Goal: Task Accomplishment & Management: Complete application form

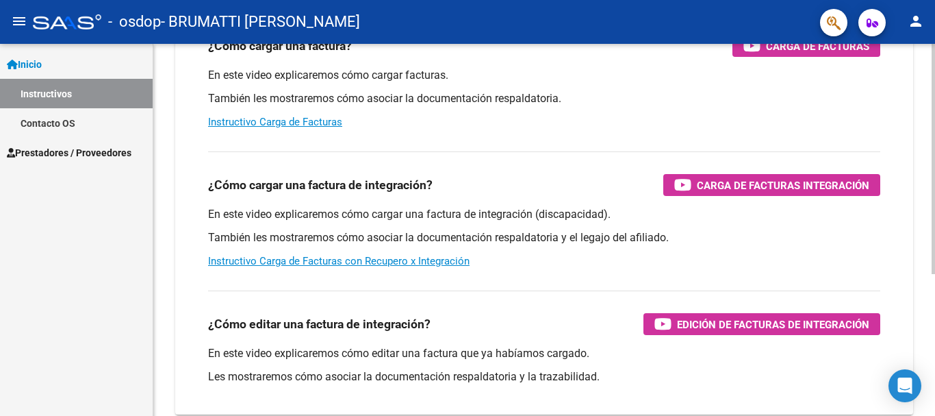
scroll to position [137, 0]
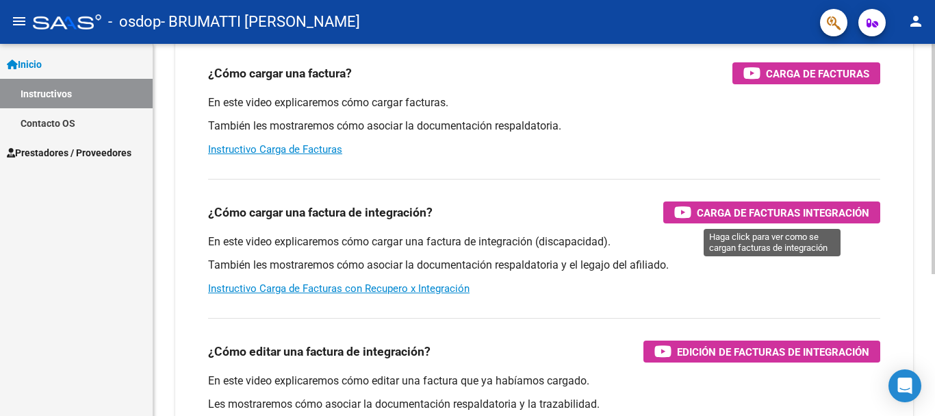
click at [777, 214] on span "Carga de Facturas Integración" at bounding box center [783, 212] width 172 height 17
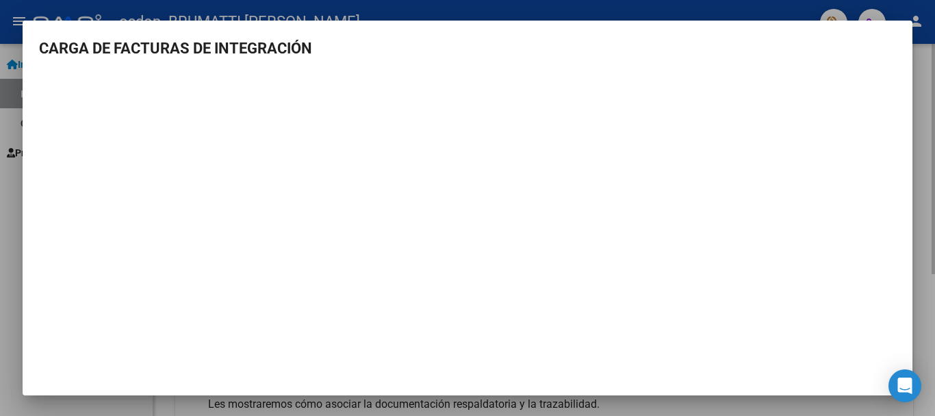
scroll to position [1, 0]
click at [675, 7] on div at bounding box center [467, 208] width 935 height 416
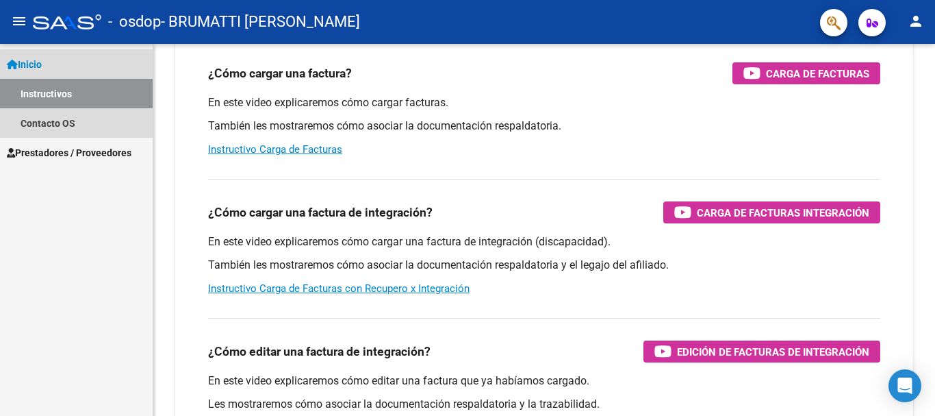
click at [53, 54] on link "Inicio" at bounding box center [76, 63] width 153 height 29
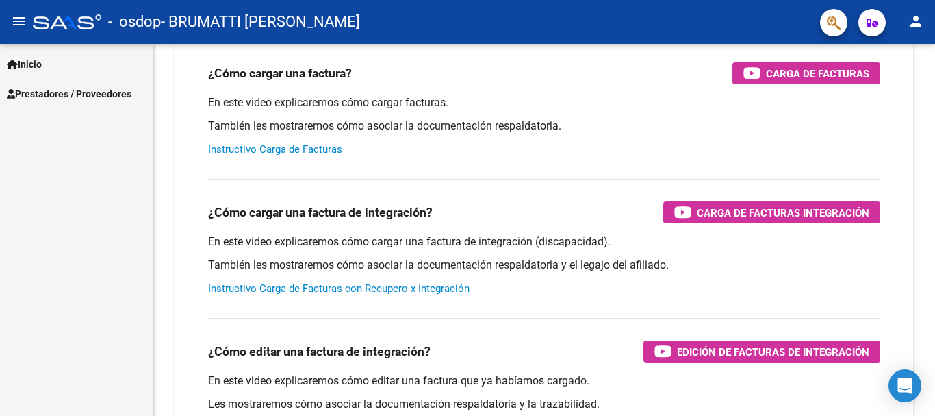
click at [57, 94] on span "Prestadores / Proveedores" at bounding box center [69, 93] width 125 height 15
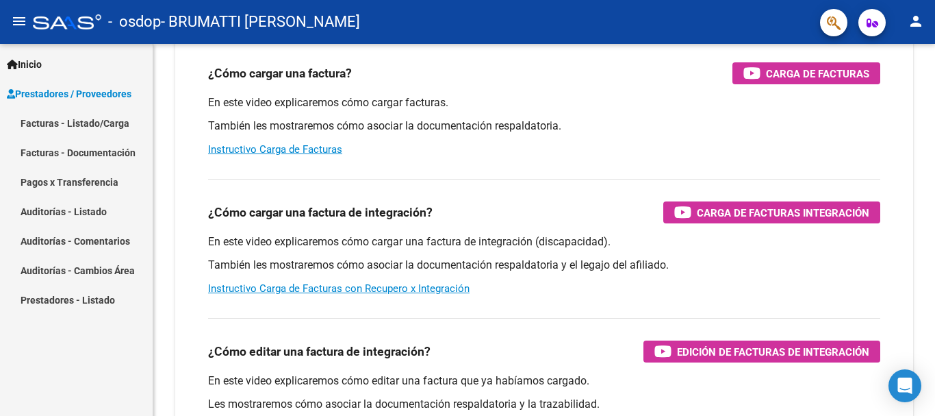
click at [60, 118] on link "Facturas - Listado/Carga" at bounding box center [76, 122] width 153 height 29
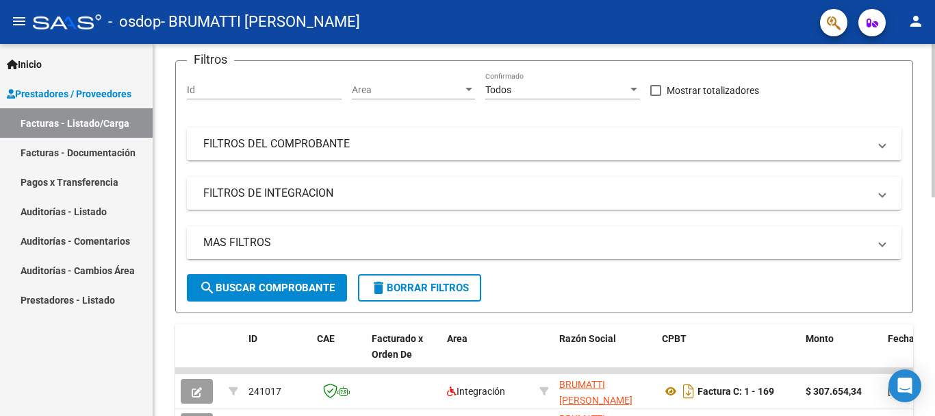
click at [331, 88] on input "Id" at bounding box center [264, 90] width 155 height 12
click at [463, 92] on div at bounding box center [469, 89] width 12 height 11
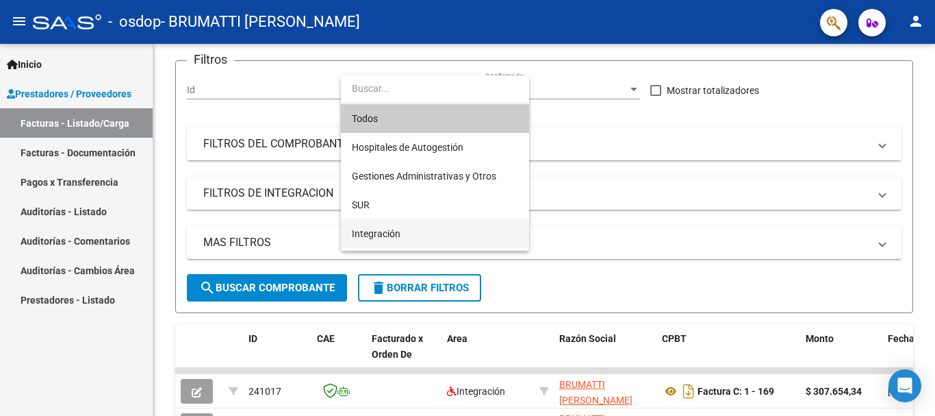
click at [415, 238] on span "Integración" at bounding box center [435, 233] width 166 height 29
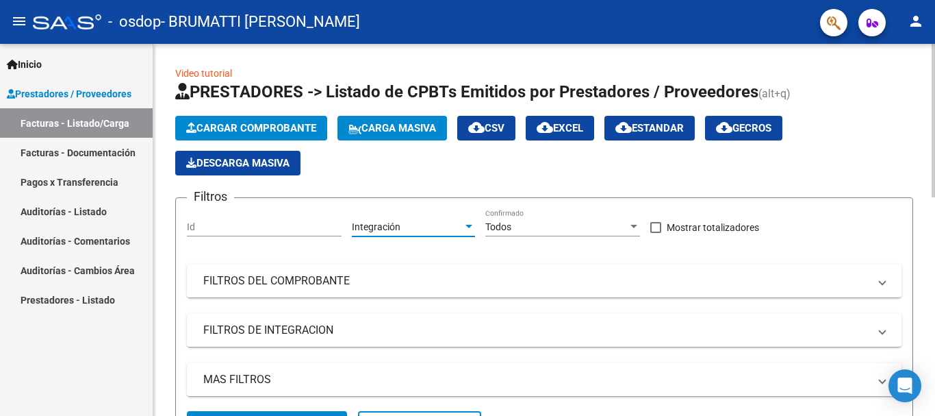
click at [292, 126] on span "Cargar Comprobante" at bounding box center [251, 128] width 130 height 12
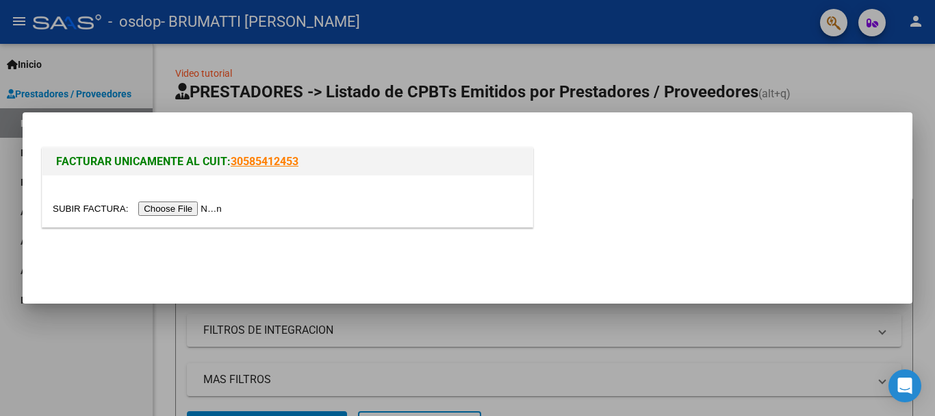
click at [192, 207] on input "file" at bounding box center [139, 208] width 173 height 14
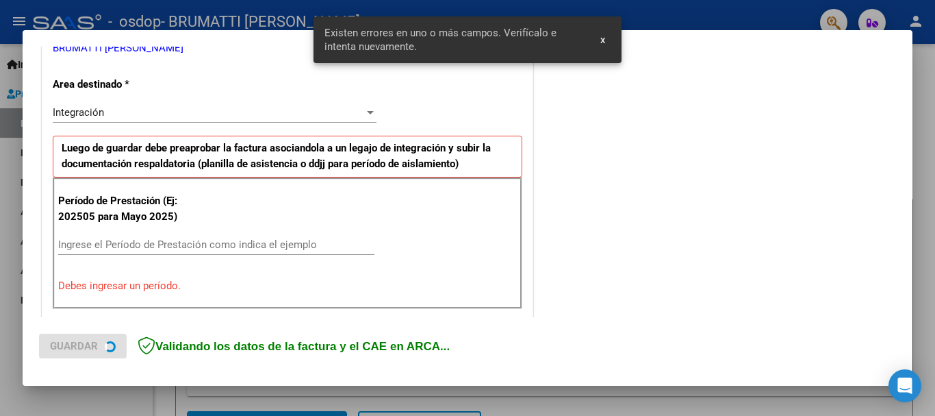
scroll to position [316, 0]
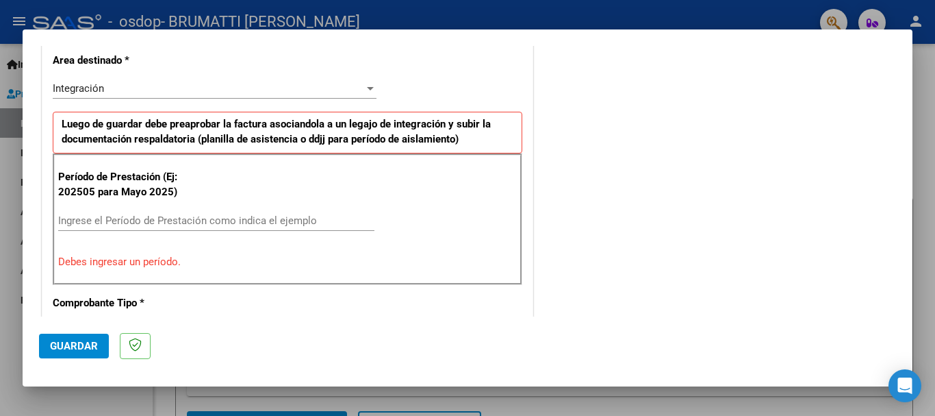
click at [364, 86] on div at bounding box center [370, 88] width 12 height 11
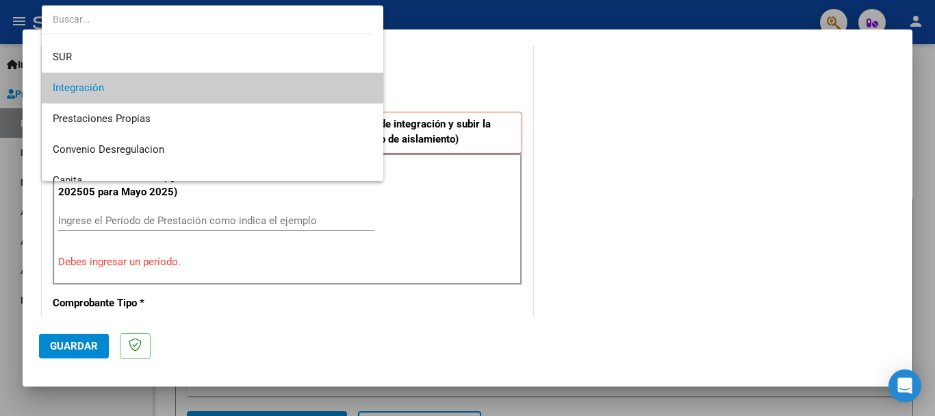
scroll to position [102, 0]
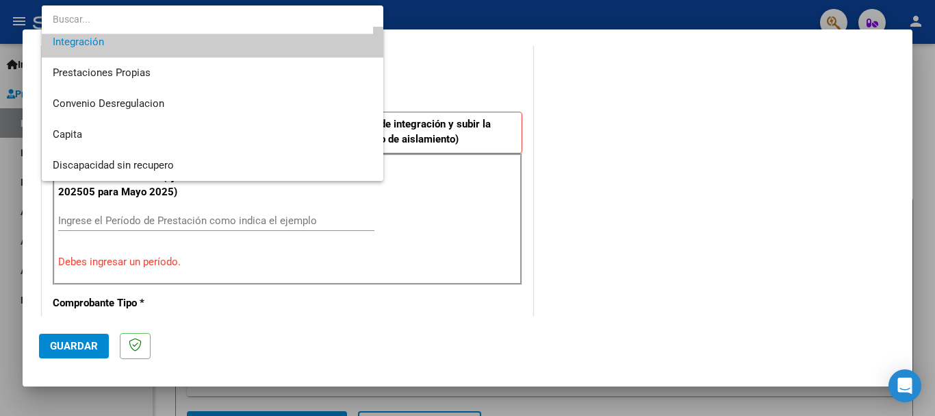
click at [473, 77] on div at bounding box center [467, 208] width 935 height 416
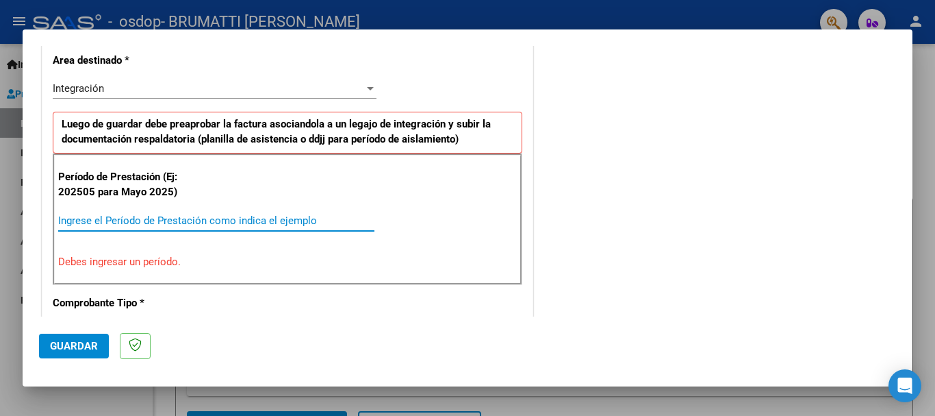
click at [264, 223] on input "Ingrese el Período de Prestación como indica el ejemplo" at bounding box center [216, 220] width 316 height 12
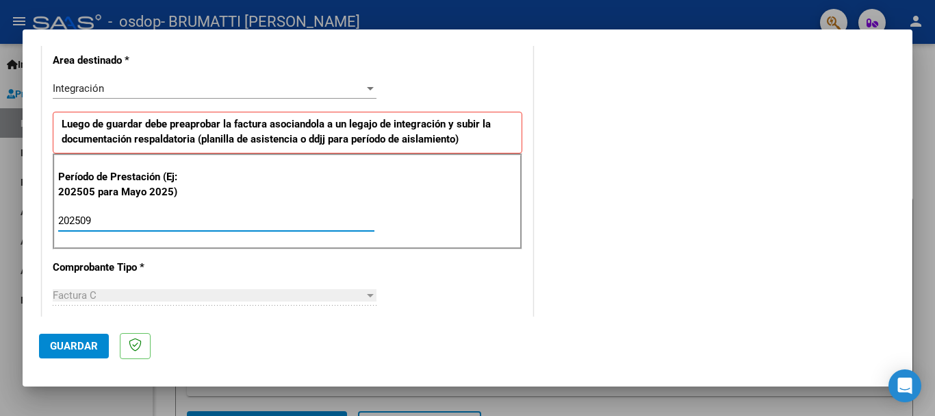
type input "202509"
click at [560, 263] on div "COMENTARIOS Comentarios del Prestador / Gerenciador:" at bounding box center [716, 340] width 360 height 1190
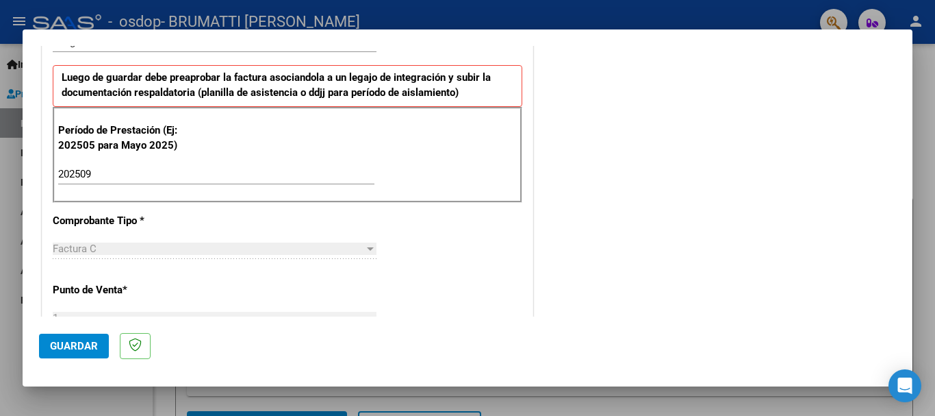
scroll to position [385, 0]
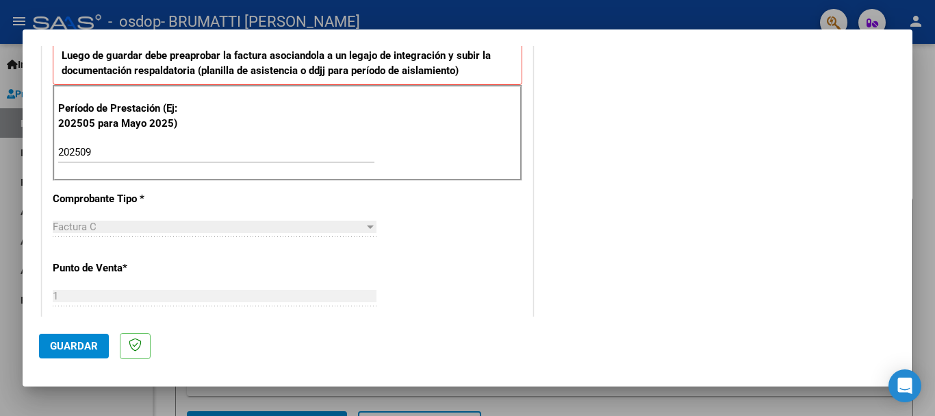
click at [372, 227] on div at bounding box center [370, 226] width 12 height 11
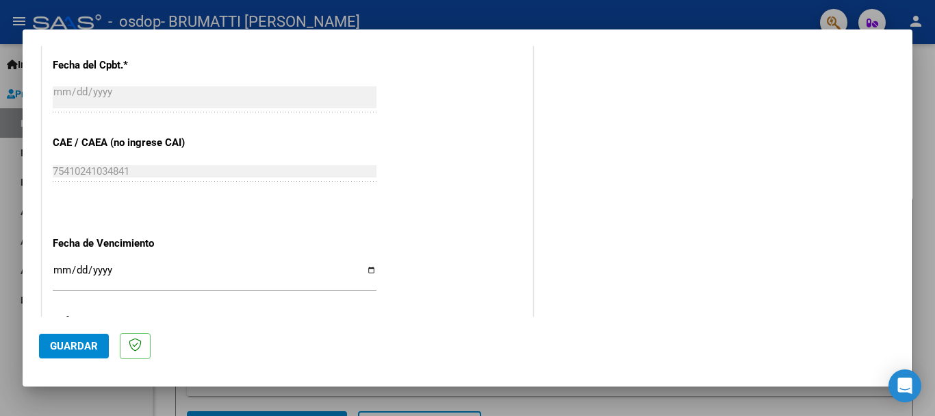
scroll to position [864, 0]
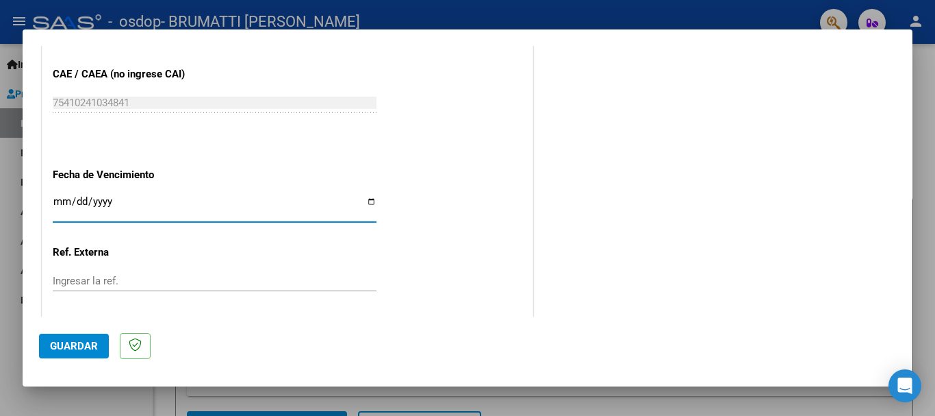
click at [369, 205] on input "Ingresar la fecha" at bounding box center [215, 207] width 324 height 22
click at [368, 204] on input "Ingresar la fecha" at bounding box center [215, 207] width 324 height 22
type input "[DATE]"
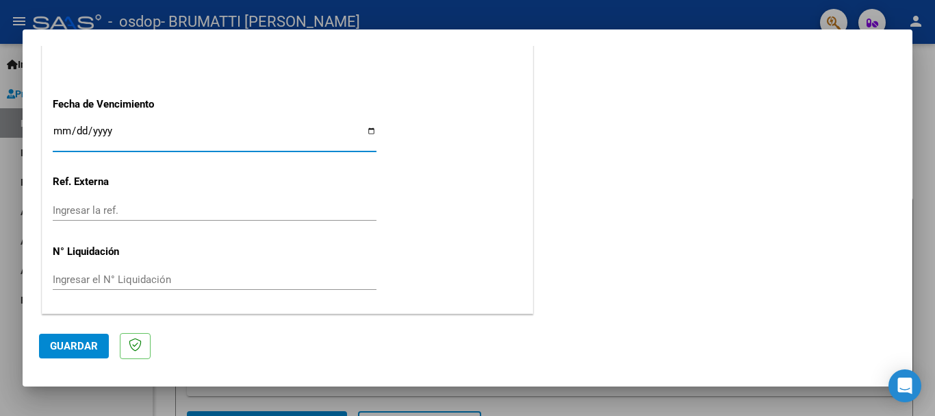
click at [329, 214] on input "Ingresar la ref." at bounding box center [215, 210] width 324 height 12
click at [88, 351] on span "Guardar" at bounding box center [74, 346] width 48 height 12
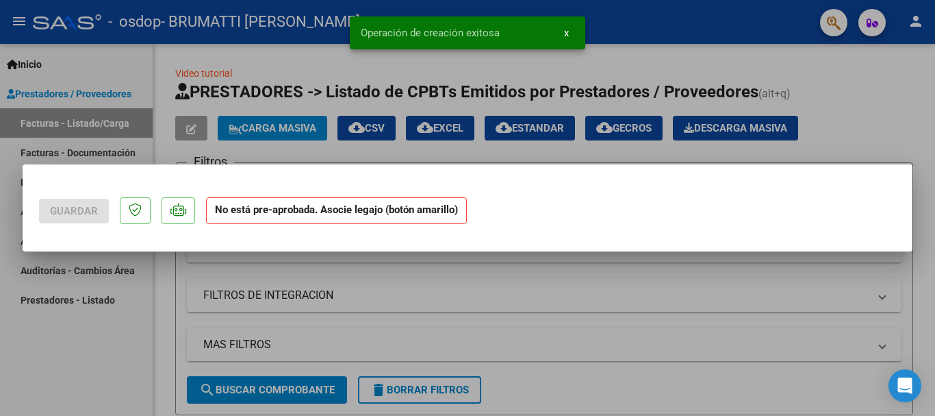
scroll to position [0, 0]
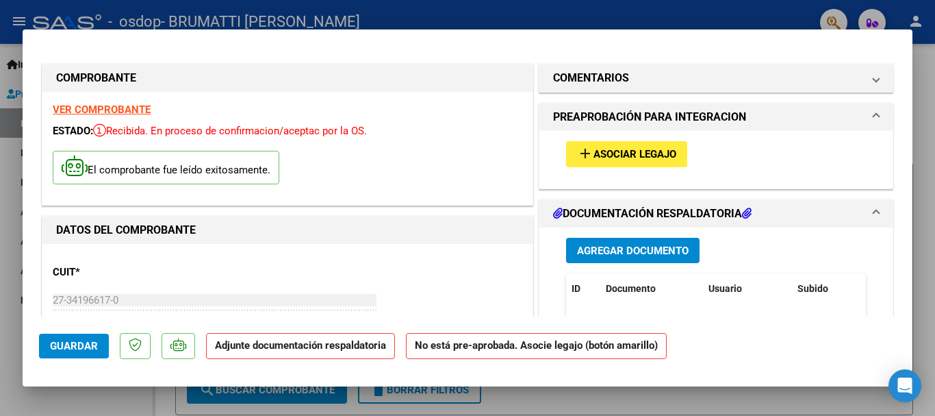
click at [639, 246] on span "Agregar Documento" at bounding box center [633, 250] width 112 height 12
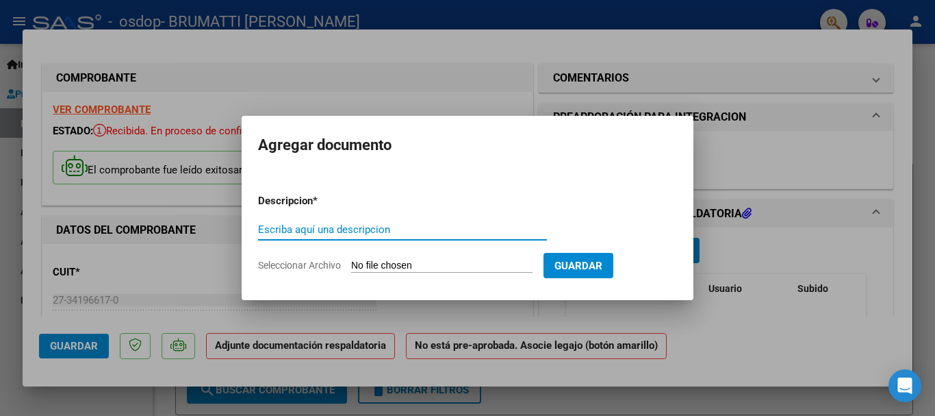
click at [420, 234] on input "Escriba aquí una descripcion" at bounding box center [402, 229] width 289 height 12
type input "Asistencia septiembre 2025"
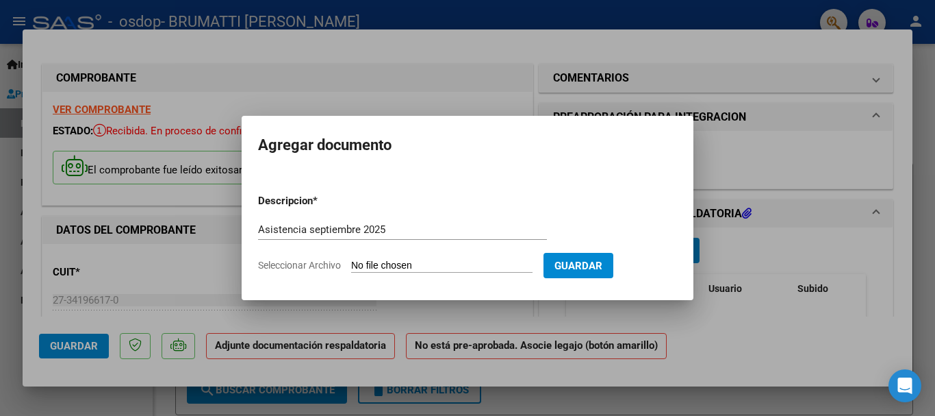
click at [447, 263] on input "Seleccionar Archivo" at bounding box center [441, 265] width 181 height 13
click at [448, 261] on input "Seleccionar Archivo" at bounding box center [441, 265] width 181 height 13
type input "C:\fakepath\Asistencia [DATE] Guada.pdf"
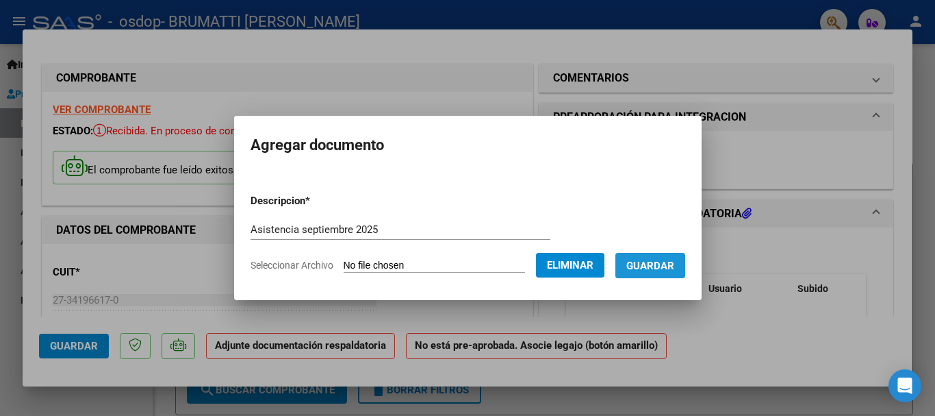
click at [655, 268] on span "Guardar" at bounding box center [650, 265] width 48 height 12
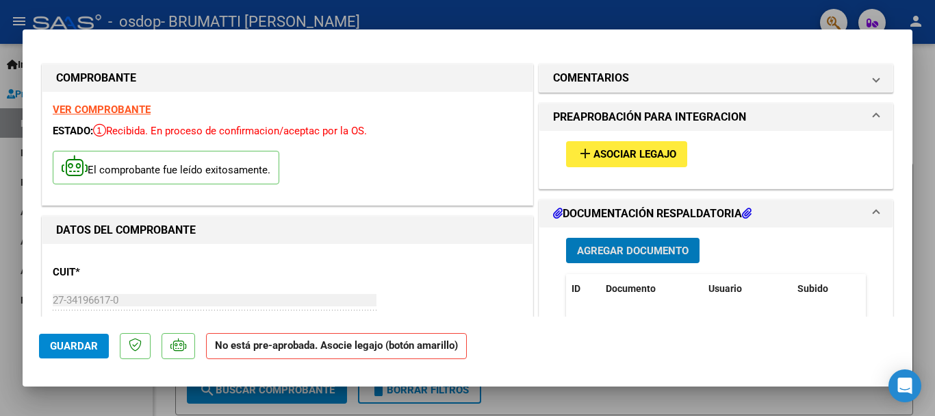
click at [613, 157] on span "Asociar Legajo" at bounding box center [634, 155] width 83 height 12
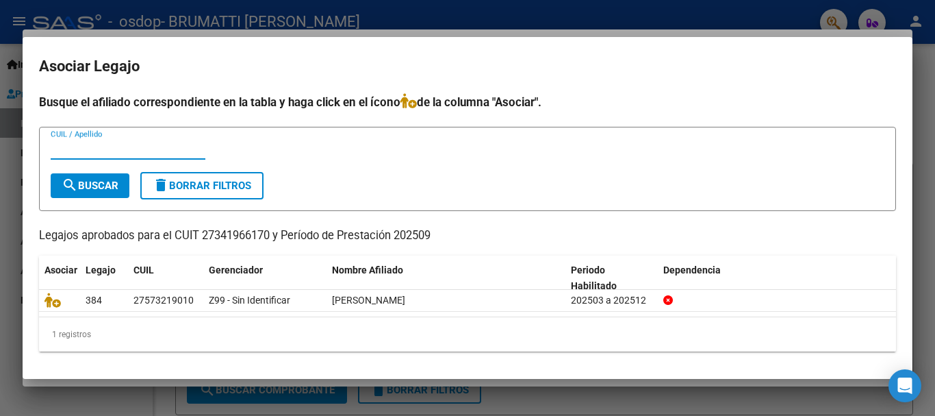
click at [121, 147] on input "CUIL / Apellido" at bounding box center [128, 148] width 155 height 12
type input "[PERSON_NAME]"
click at [98, 186] on span "search Buscar" at bounding box center [90, 185] width 57 height 12
click at [598, 57] on h2 "Asociar Legajo" at bounding box center [467, 66] width 857 height 26
click at [556, 11] on div at bounding box center [467, 208] width 935 height 416
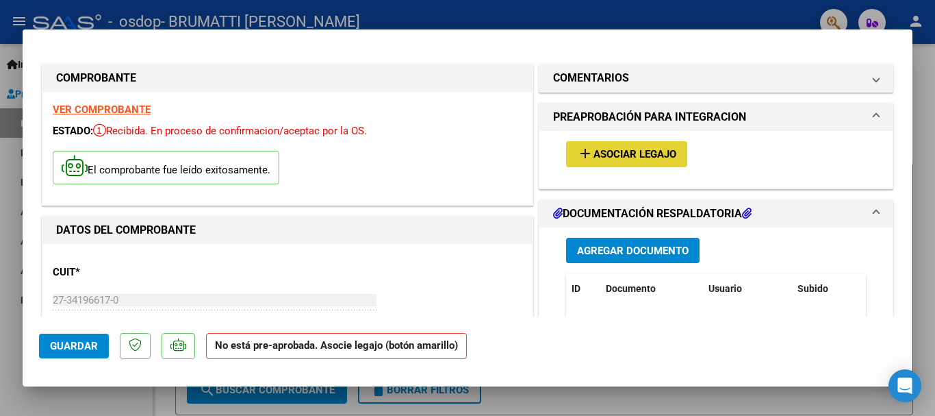
click at [577, 147] on mat-icon "add" at bounding box center [585, 153] width 16 height 16
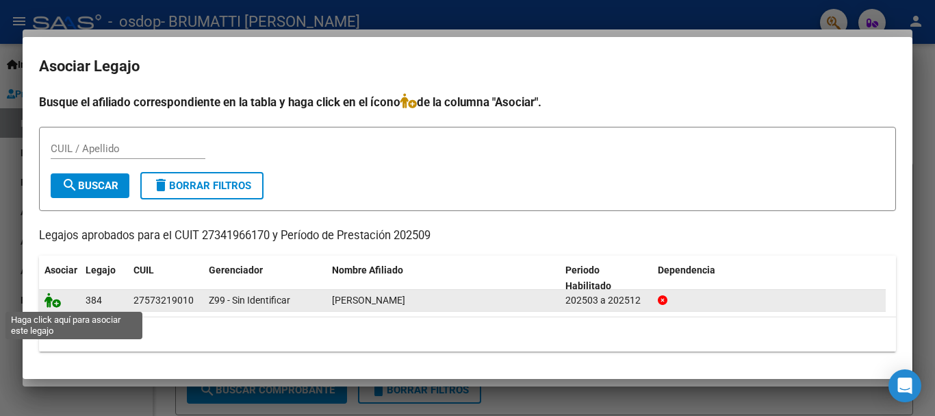
click at [55, 303] on icon at bounding box center [52, 299] width 16 height 15
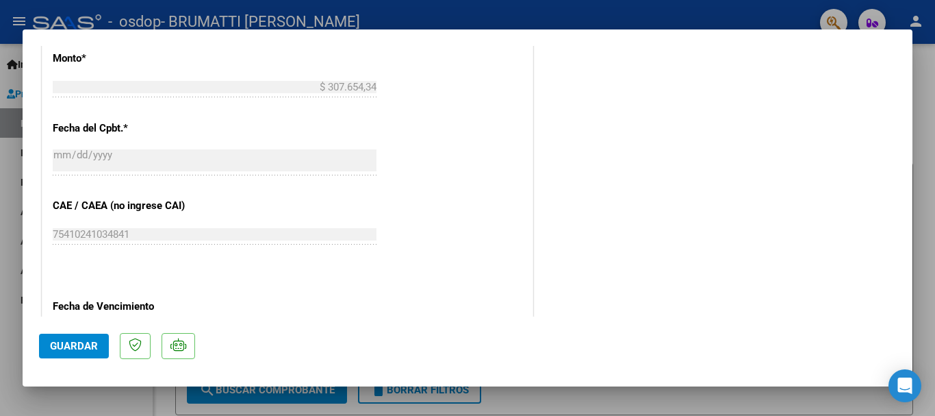
scroll to position [955, 0]
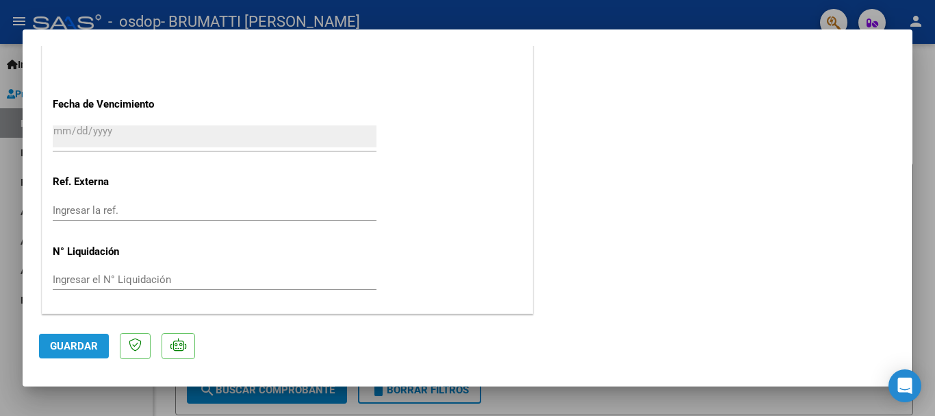
click at [75, 344] on span "Guardar" at bounding box center [74, 346] width 48 height 12
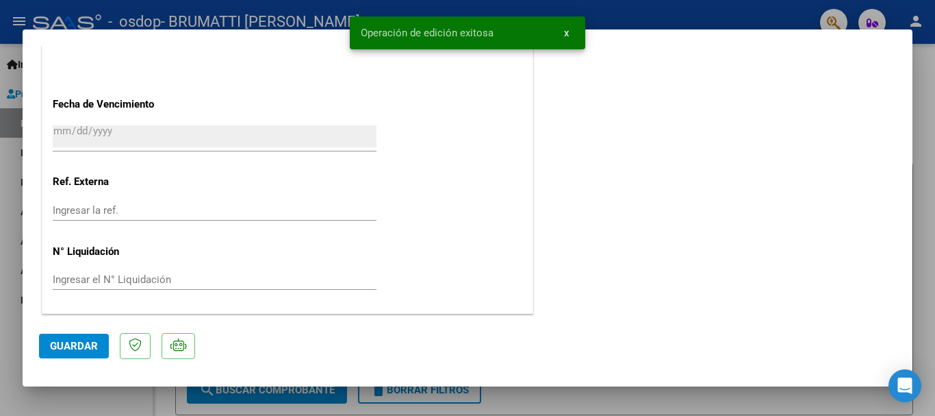
click at [570, 31] on button "x" at bounding box center [566, 33] width 27 height 25
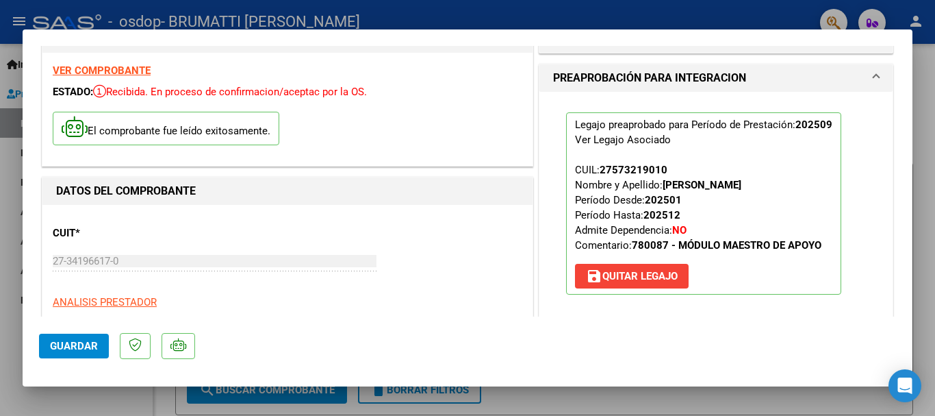
scroll to position [0, 0]
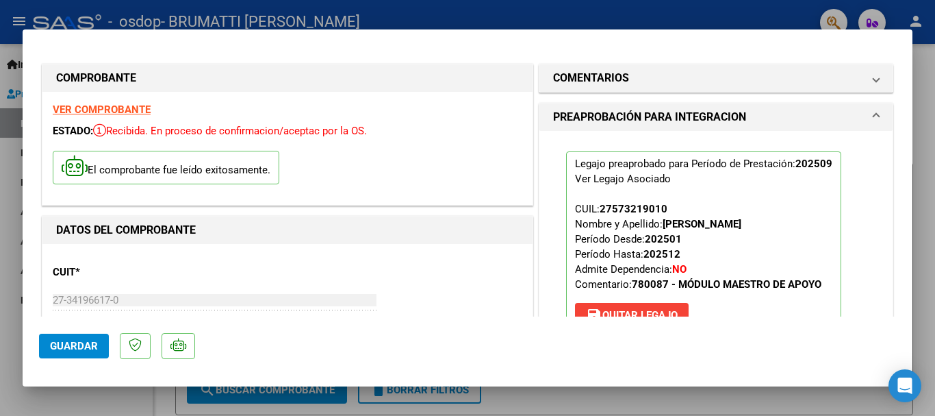
click at [544, 10] on div at bounding box center [467, 208] width 935 height 416
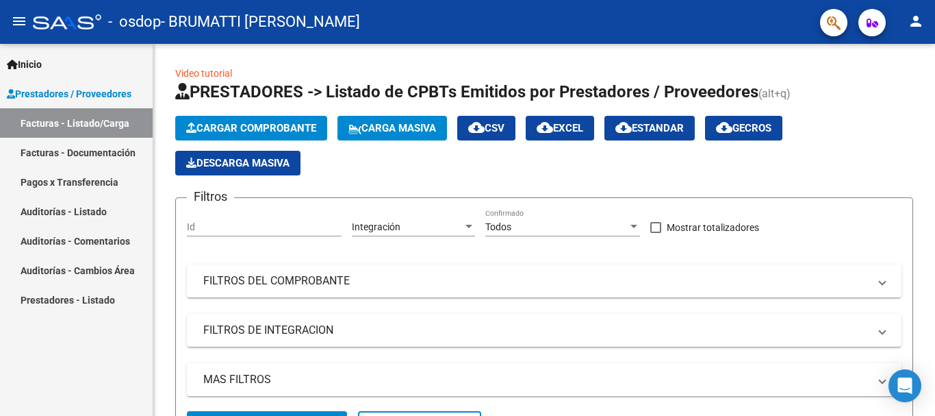
click at [914, 25] on mat-icon "person" at bounding box center [916, 21] width 16 height 16
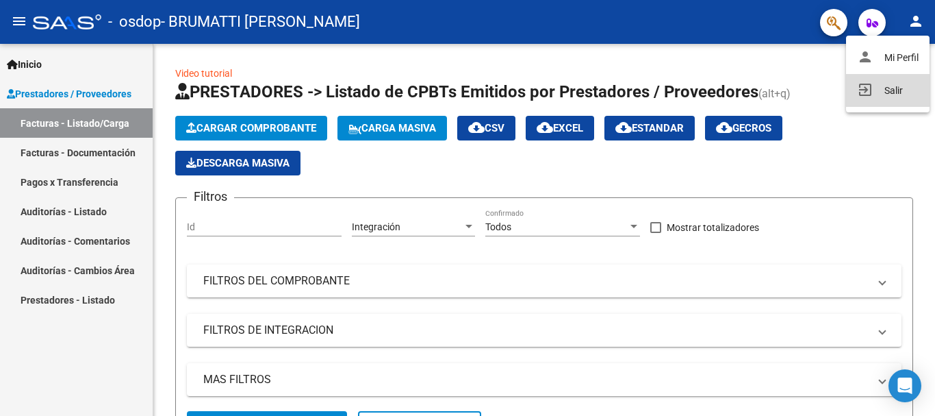
click at [902, 87] on button "exit_to_app Salir" at bounding box center [888, 90] width 84 height 33
